Goal: Check status

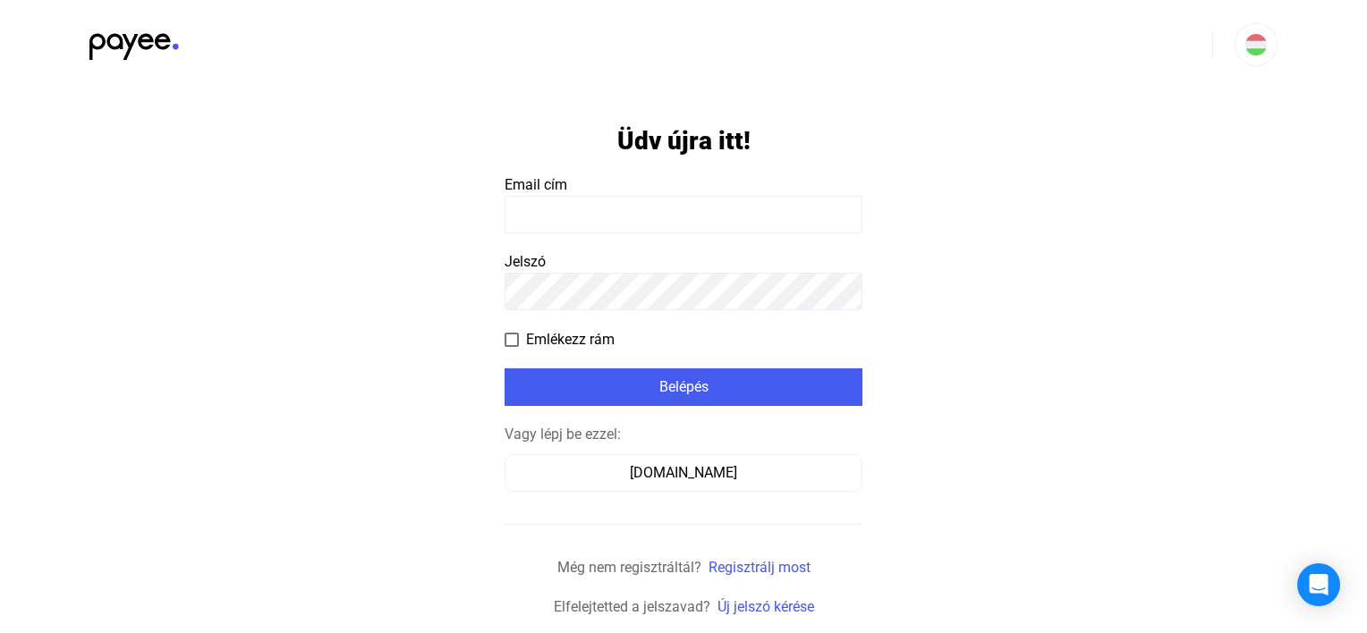
click at [640, 205] on input at bounding box center [683, 215] width 358 height 38
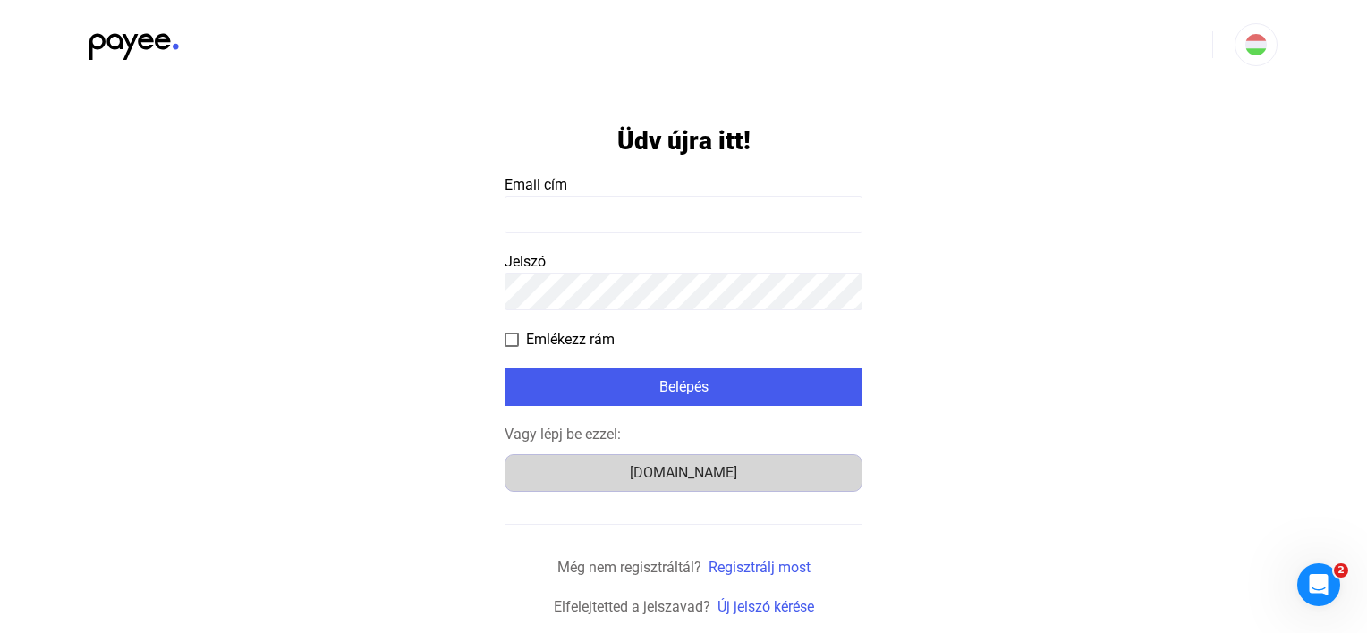
click at [705, 476] on div "[DOMAIN_NAME]" at bounding box center [683, 472] width 345 height 21
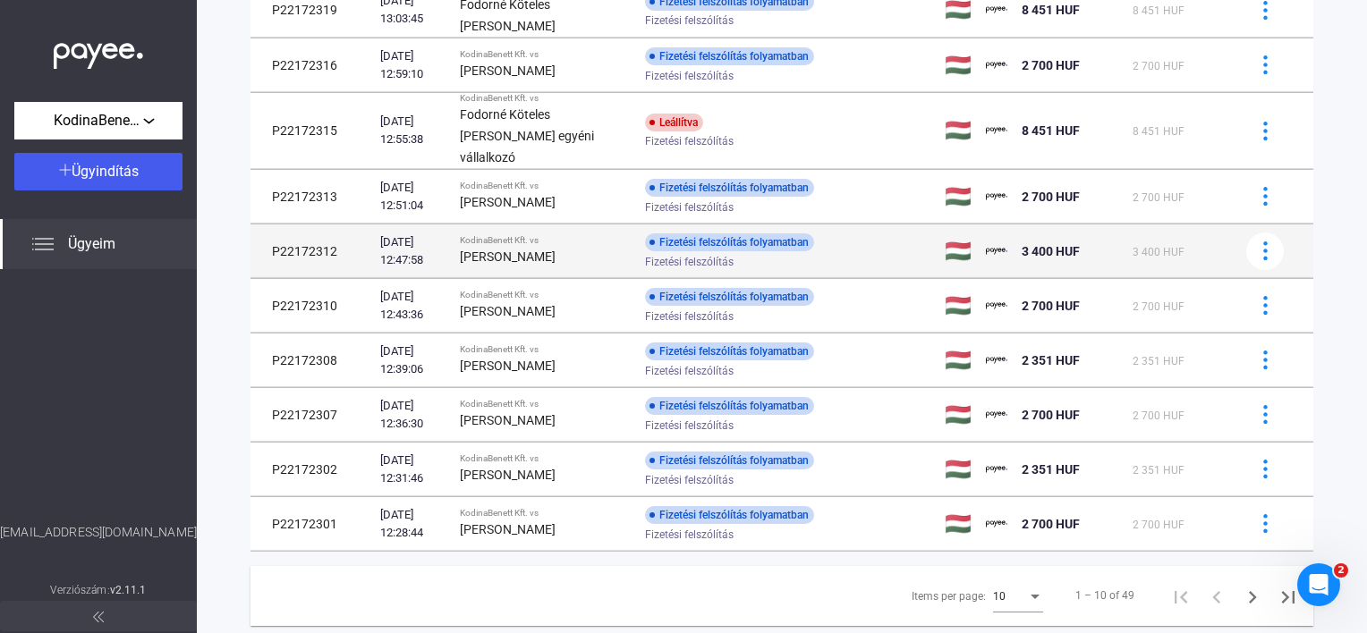
scroll to position [250, 0]
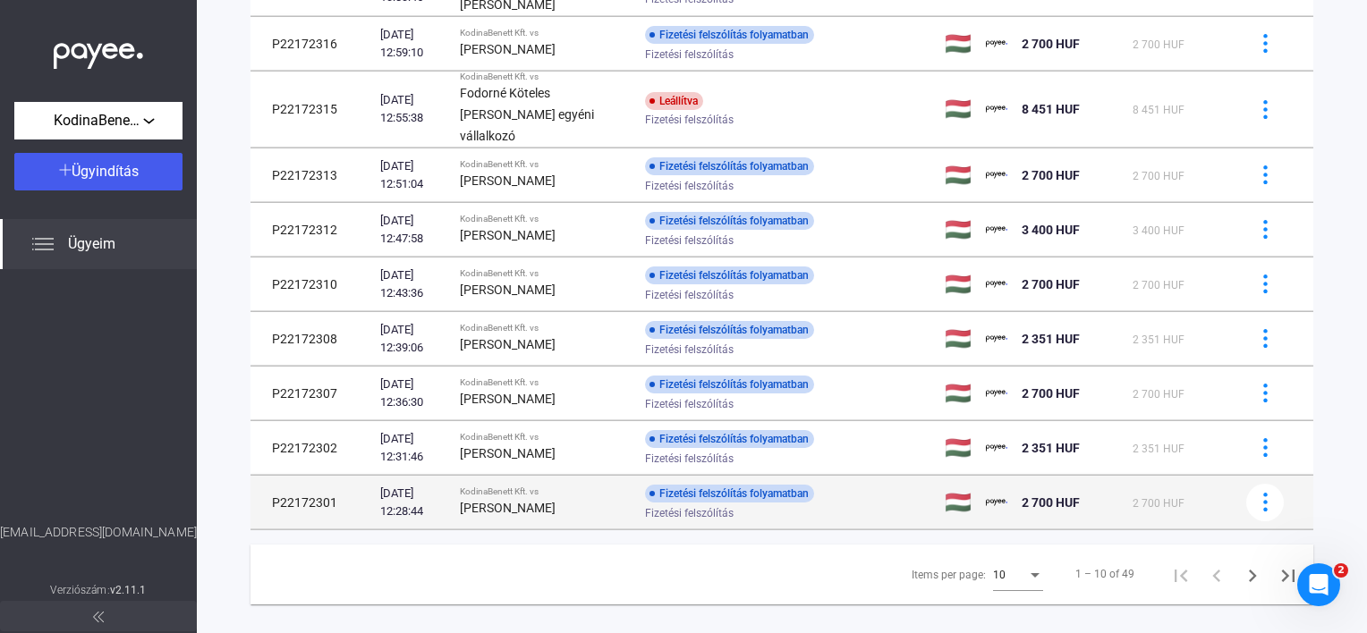
click at [662, 503] on span "Fizetési felszólítás" at bounding box center [689, 513] width 89 height 21
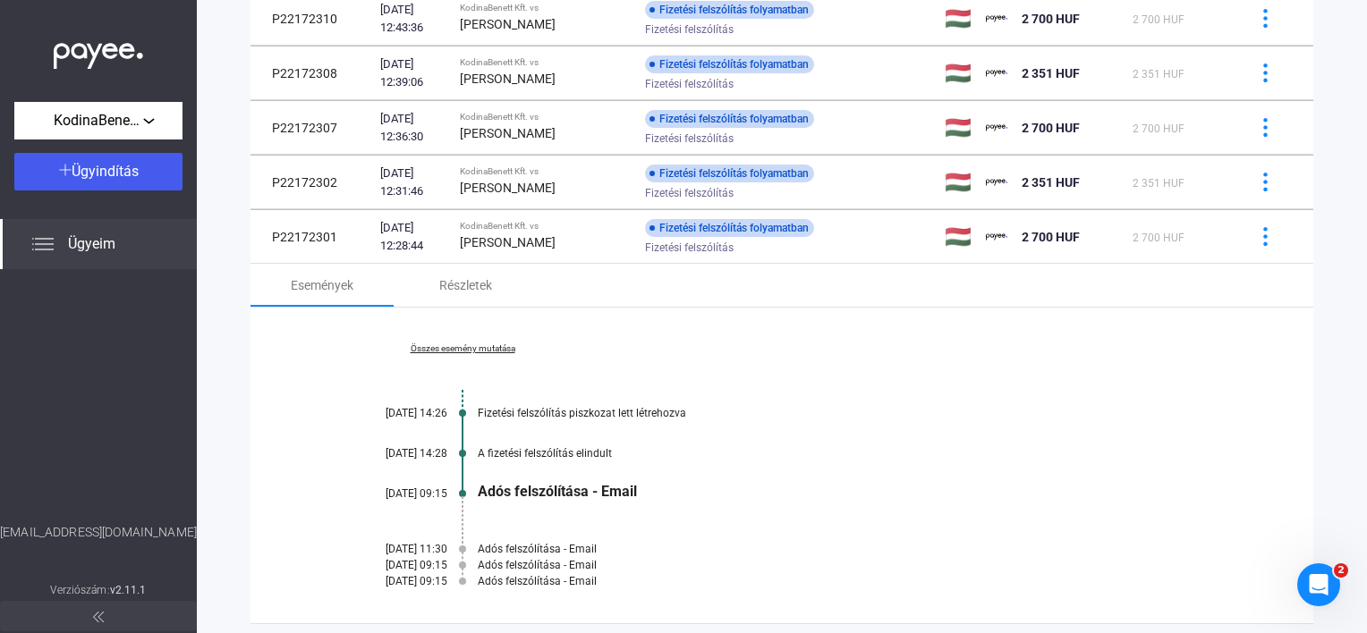
scroll to position [429, 0]
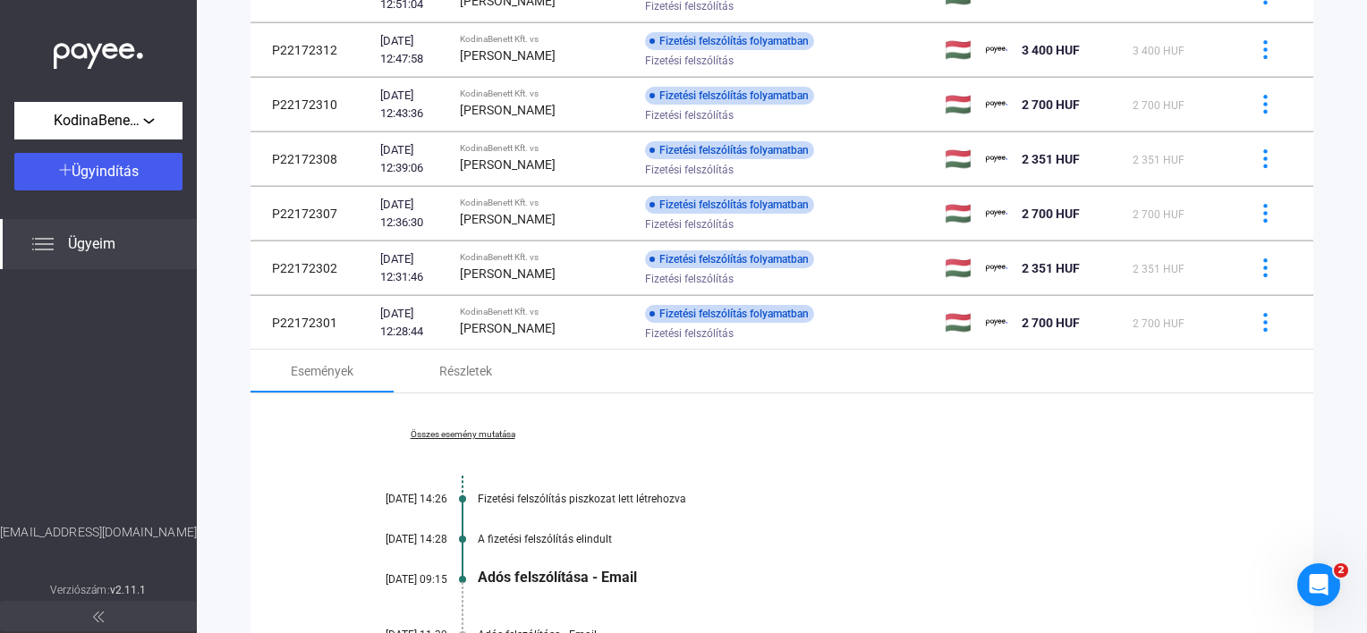
click at [38, 38] on div at bounding box center [98, 51] width 197 height 102
click at [91, 56] on img at bounding box center [98, 51] width 89 height 37
